Goal: Information Seeking & Learning: Find specific page/section

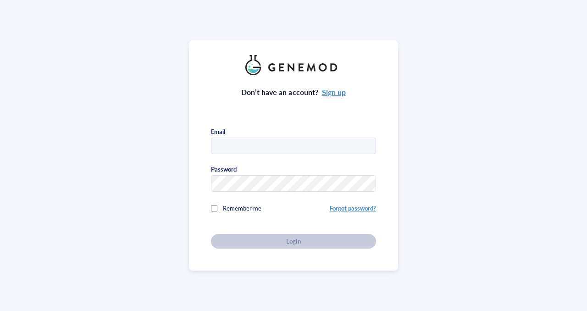
click at [261, 143] on input "text" at bounding box center [294, 146] width 164 height 17
type input "[EMAIL_ADDRESS][DOMAIN_NAME]"
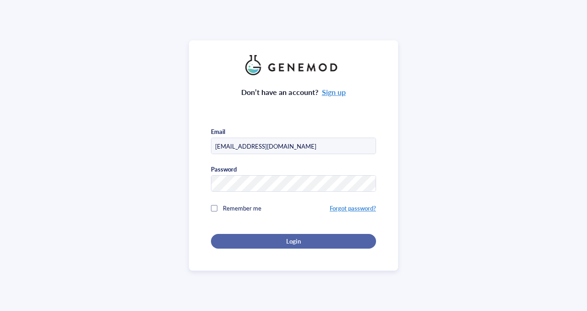
click at [300, 238] on div "Login" at bounding box center [294, 241] width 136 height 8
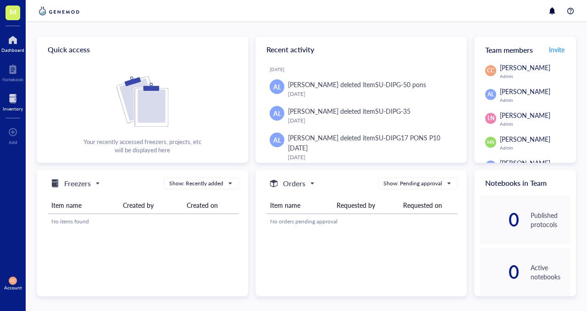
click at [13, 106] on div "Inventory" at bounding box center [13, 109] width 20 height 6
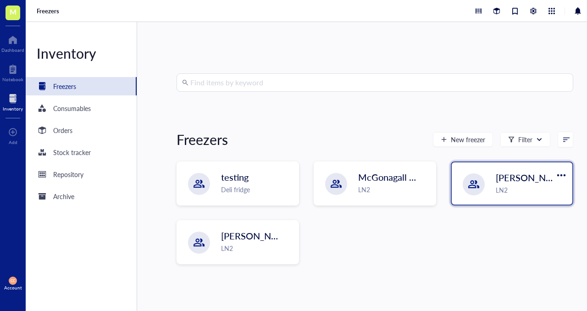
click at [507, 187] on div "LN2" at bounding box center [531, 190] width 71 height 10
click at [234, 87] on input "search" at bounding box center [379, 82] width 378 height 17
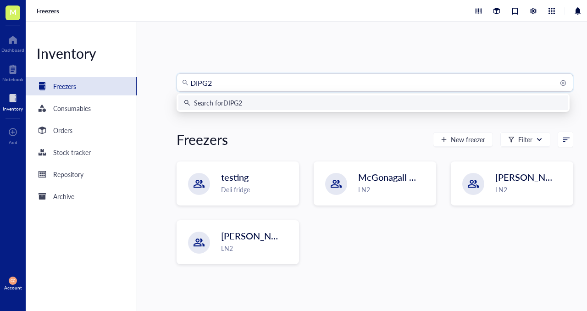
type input "DIPG20"
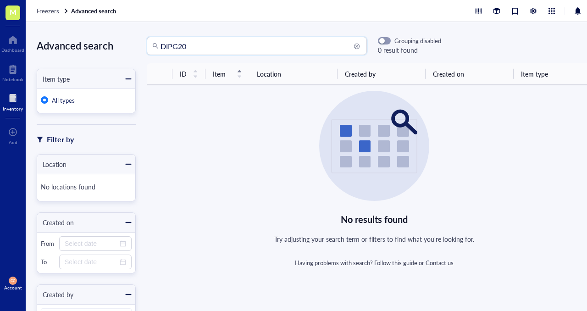
click at [178, 46] on input "DIPG20" at bounding box center [261, 45] width 201 height 17
type input "20"
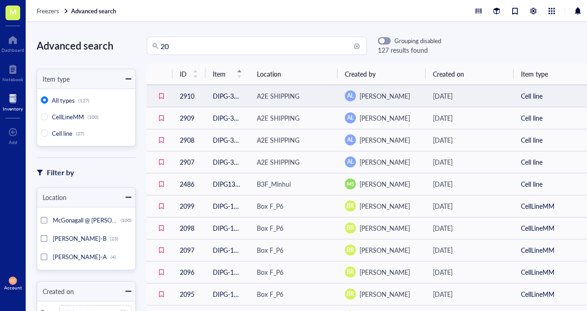
click at [211, 95] on td "DIPG-38 P17 [DATE]" at bounding box center [228, 96] width 44 height 22
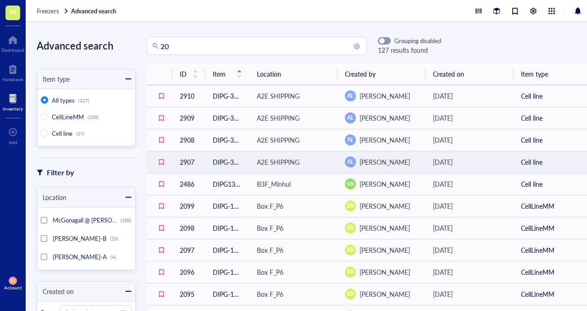
click at [225, 168] on td "DIPG-38 P17 [DATE]" at bounding box center [228, 162] width 44 height 22
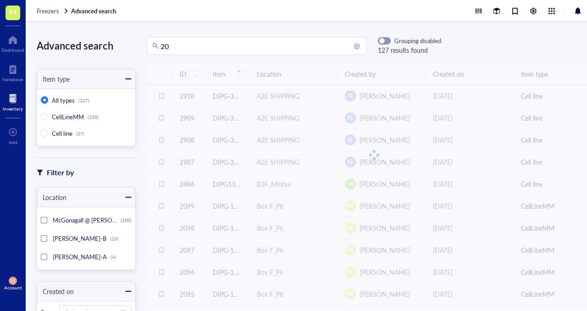
click at [179, 48] on input "20" at bounding box center [261, 45] width 201 height 17
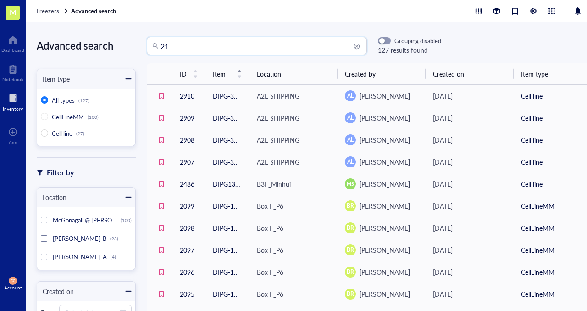
type input "21"
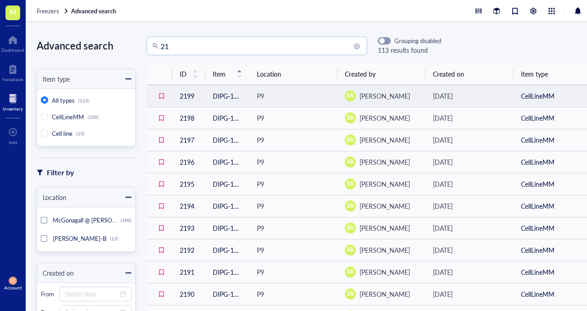
click at [215, 95] on td "DIPG-13 P17 [DATE]" at bounding box center [228, 96] width 44 height 22
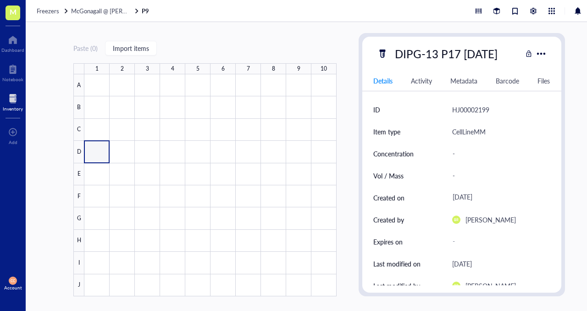
type textarea "Keep everyone on the same page…"
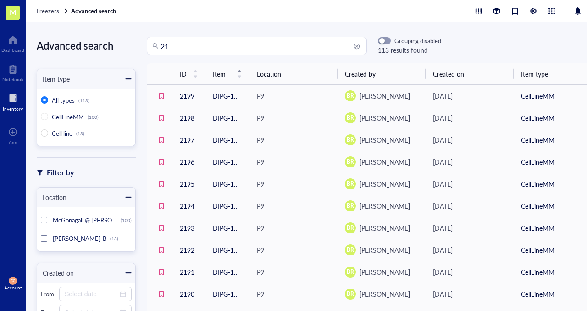
click at [184, 54] on input "21" at bounding box center [261, 45] width 201 height 17
type input "2"
type input "DIPG21"
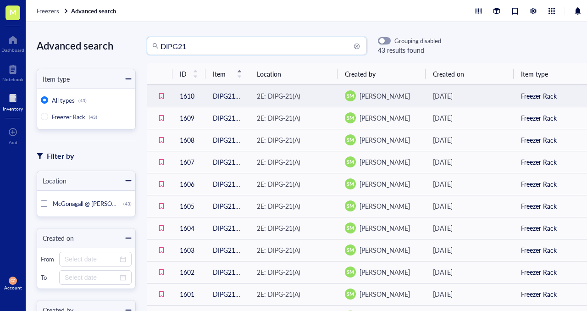
click at [232, 91] on td "DIPG21(A)* [DATE] SM P11" at bounding box center [228, 96] width 44 height 22
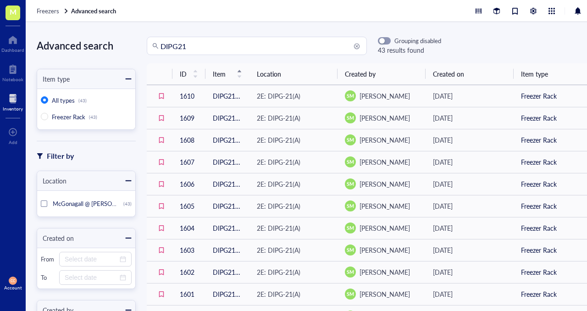
click at [217, 46] on input "DIPG21" at bounding box center [261, 45] width 201 height 17
type input "D"
paste input "SU-DIPG-21"
type input "SU-DIPG-21"
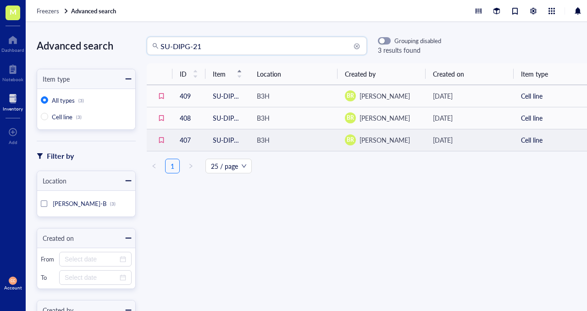
click at [266, 146] on td "B3H" at bounding box center [294, 140] width 88 height 22
click at [258, 142] on div "B3H" at bounding box center [263, 140] width 13 height 10
click at [189, 141] on td "407" at bounding box center [189, 140] width 33 height 22
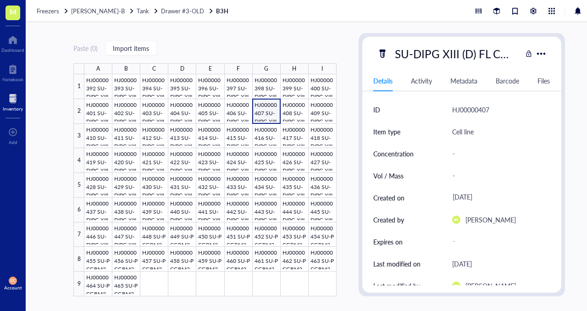
click at [17, 105] on div at bounding box center [13, 98] width 20 height 15
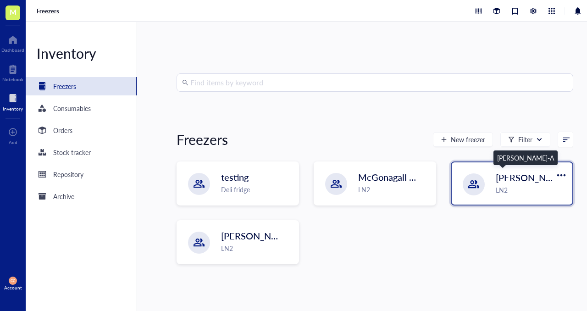
click at [497, 175] on span "[PERSON_NAME]-A" at bounding box center [537, 177] width 83 height 13
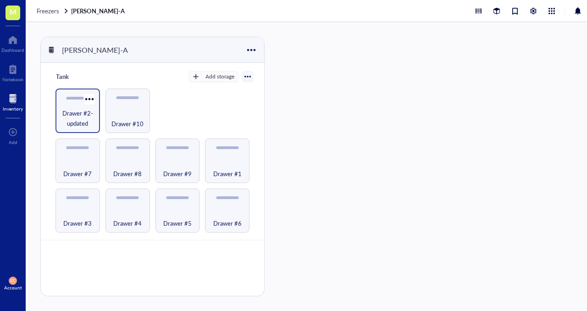
click at [84, 118] on span "Drawer #2-updated" at bounding box center [77, 118] width 35 height 20
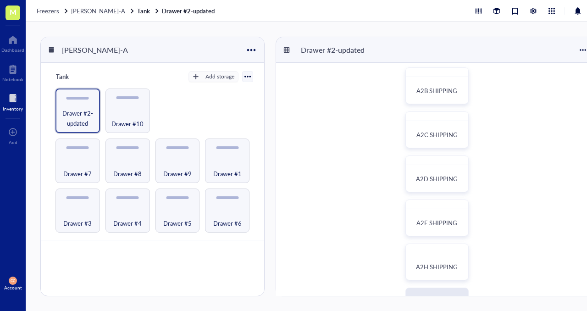
scroll to position [44, 0]
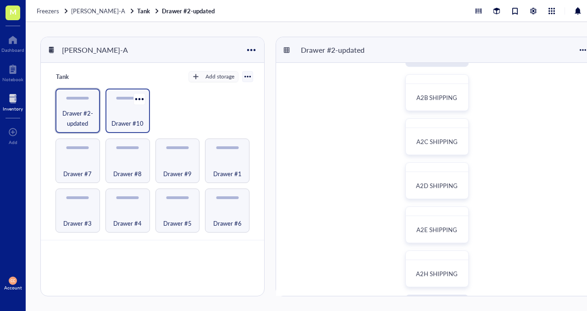
click at [134, 122] on span "Drawer #10" at bounding box center [128, 123] width 32 height 10
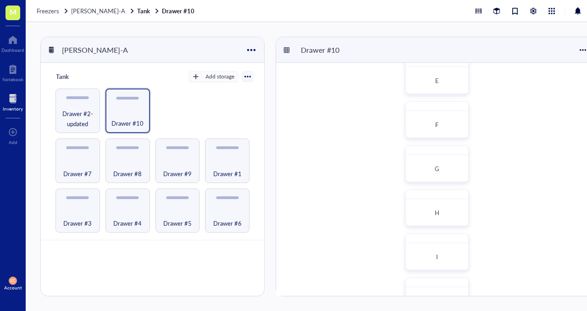
scroll to position [266, 0]
click at [79, 117] on span "Drawer #2-updated" at bounding box center [77, 118] width 35 height 20
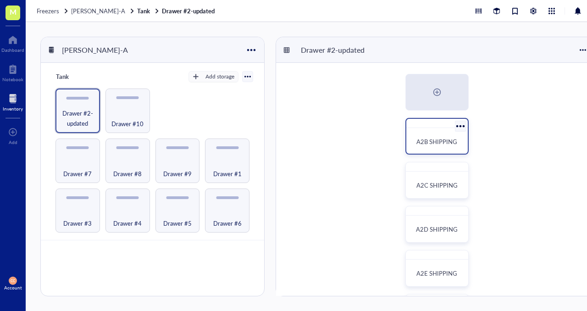
click at [431, 153] on div "A2B SHIPPING" at bounding box center [437, 136] width 63 height 37
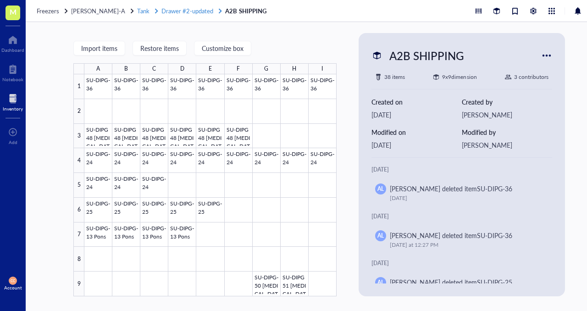
click at [162, 10] on span "Drawer #2-updated" at bounding box center [188, 10] width 52 height 9
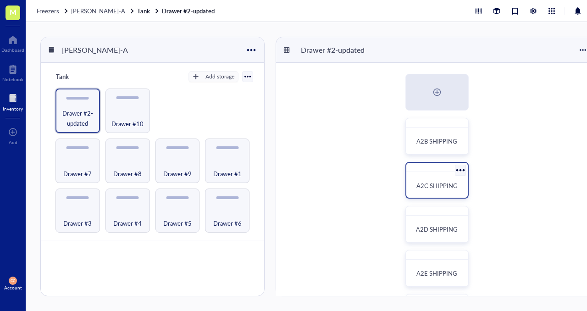
click at [442, 187] on span "A2C SHIPPING" at bounding box center [437, 185] width 41 height 9
